Goal: Information Seeking & Learning: Learn about a topic

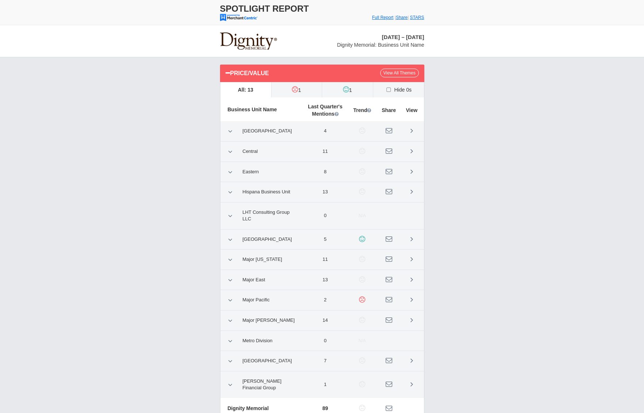
click at [169, 164] on div "Price/Value View All Themes All: 13 1" at bounding box center [322, 245] width 644 height 376
click at [229, 297] on icon at bounding box center [230, 300] width 4 height 7
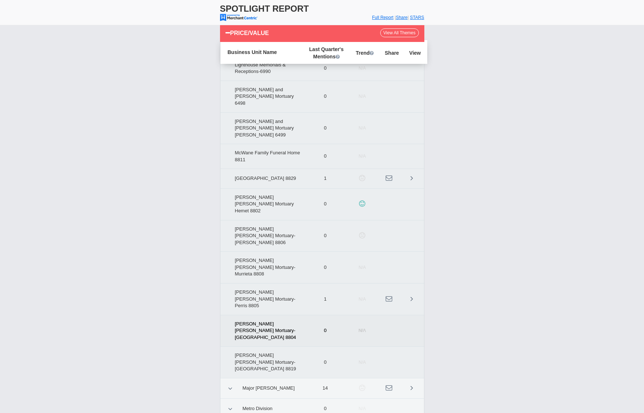
scroll to position [322, 0]
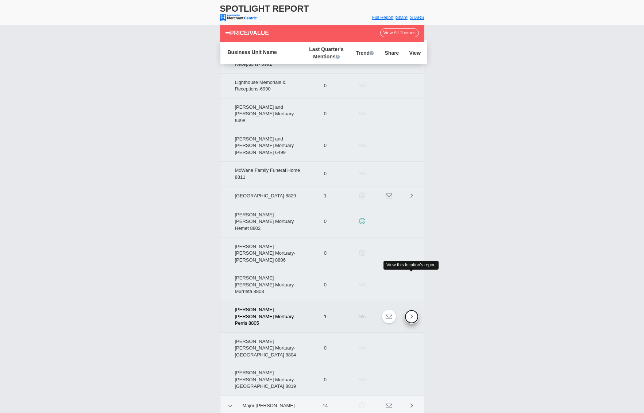
click at [411, 313] on icon at bounding box center [411, 316] width 3 height 7
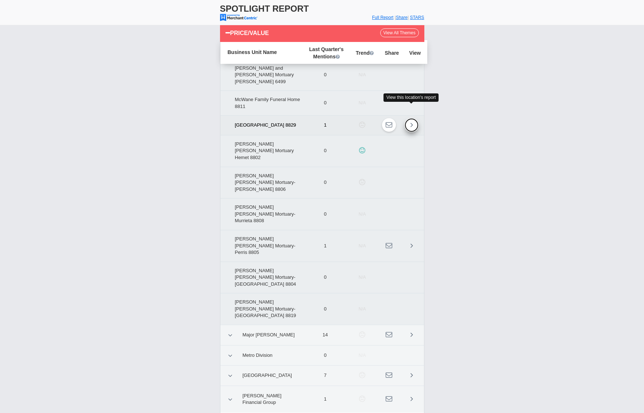
click at [412, 121] on icon at bounding box center [411, 124] width 3 height 7
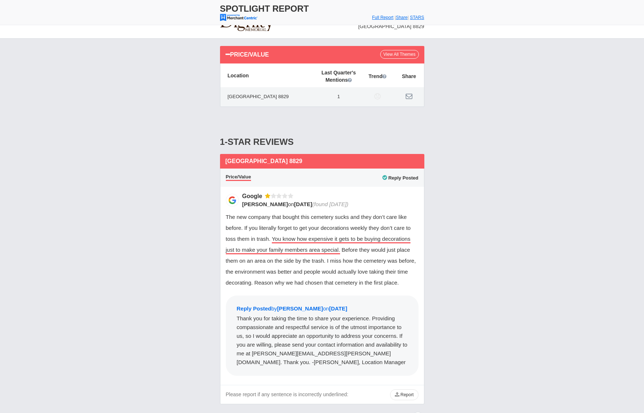
scroll to position [28, 0]
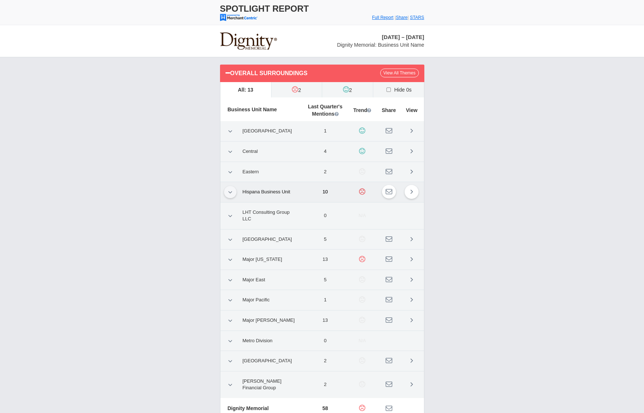
scroll to position [40, 0]
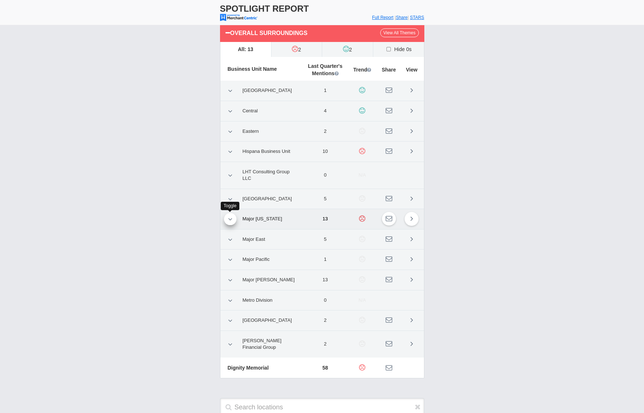
click at [229, 218] on icon at bounding box center [230, 219] width 4 height 7
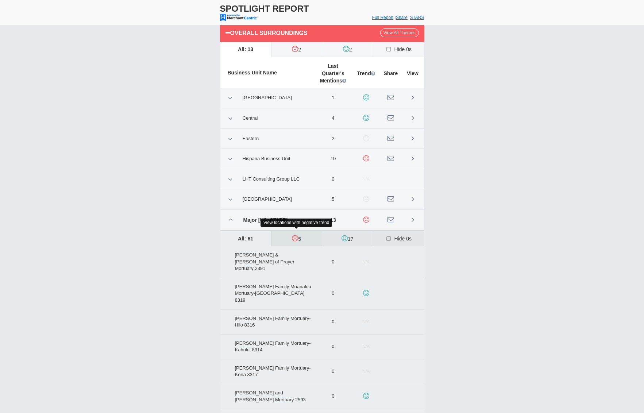
click at [301, 234] on label "5" at bounding box center [296, 238] width 51 height 15
click at [0, 0] on input "5" at bounding box center [0, 0] width 0 height 0
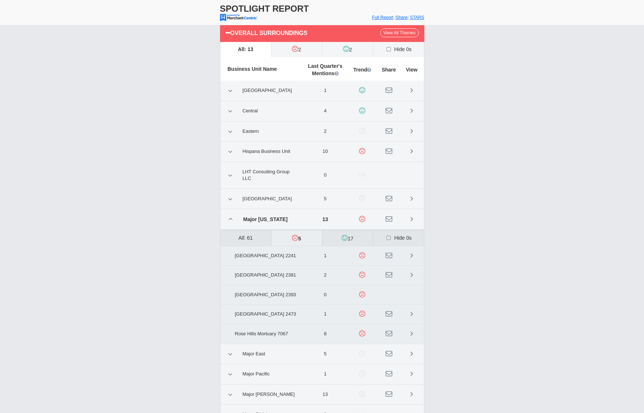
scroll to position [59, 0]
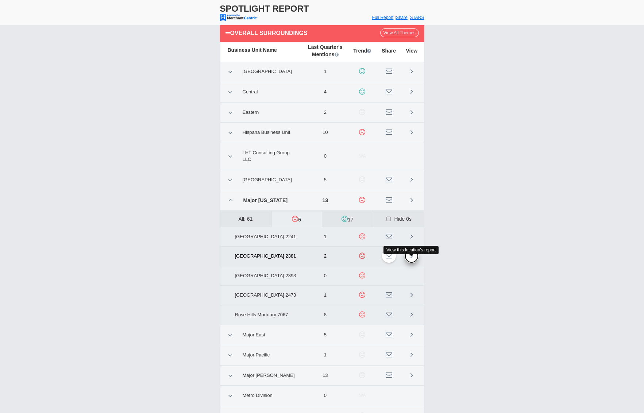
click at [415, 263] on link at bounding box center [411, 256] width 14 height 14
